Goal: Check status: Check status

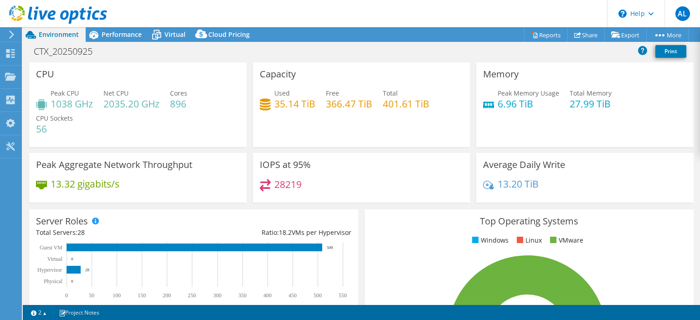
select select "USD"
click at [126, 36] on span "Performance" at bounding box center [122, 34] width 40 height 9
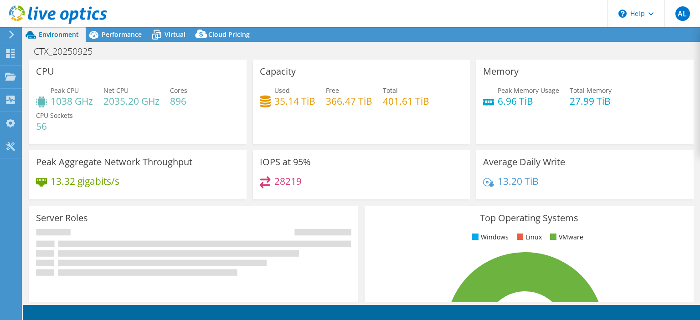
select select "USD"
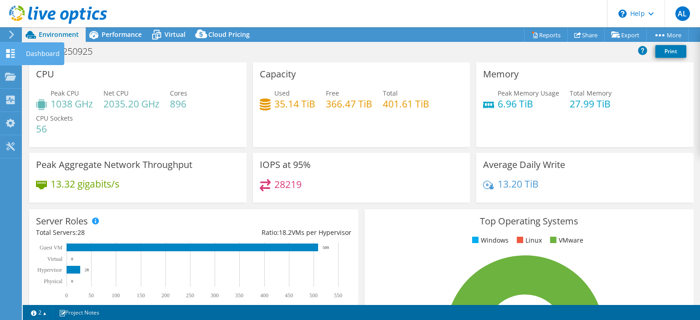
click at [22, 55] on div "Dashboard" at bounding box center [42, 53] width 43 height 23
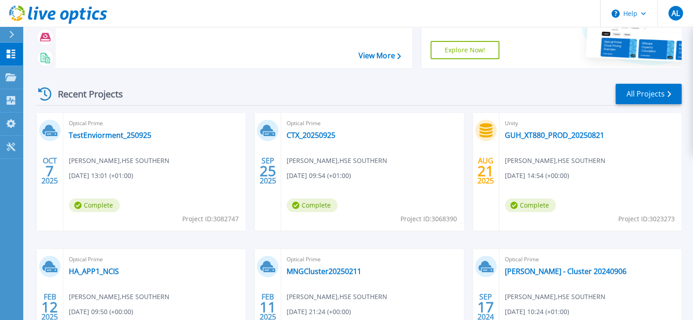
scroll to position [96, 0]
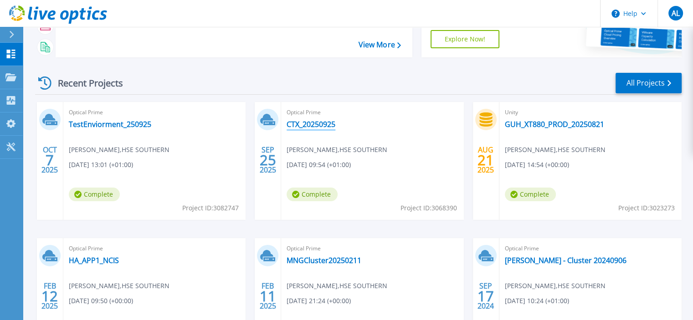
click at [325, 120] on link "CTX_20250925" at bounding box center [311, 124] width 49 height 9
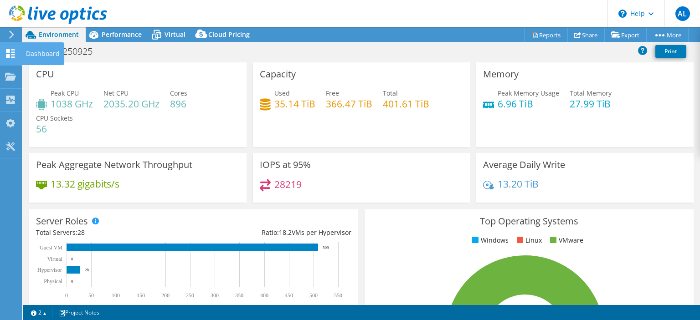
click at [23, 56] on div "Dashboard" at bounding box center [42, 53] width 43 height 23
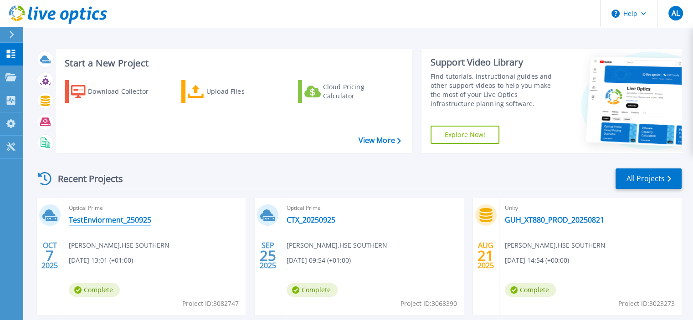
click at [121, 218] on link "TestEnviorment_250925" at bounding box center [110, 220] width 83 height 9
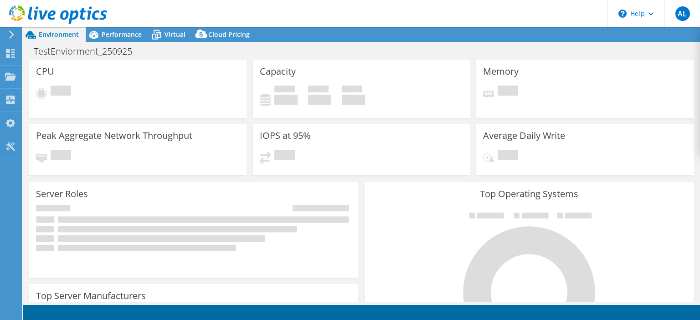
select select "USD"
